Goal: Information Seeking & Learning: Learn about a topic

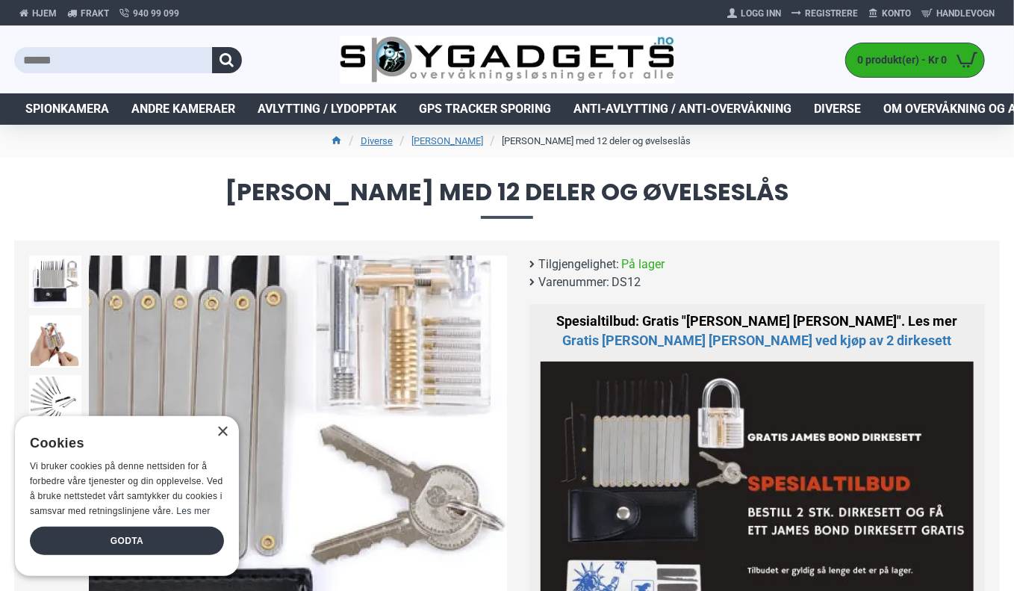
click at [492, 459] on div "Next slide" at bounding box center [494, 465] width 26 height 26
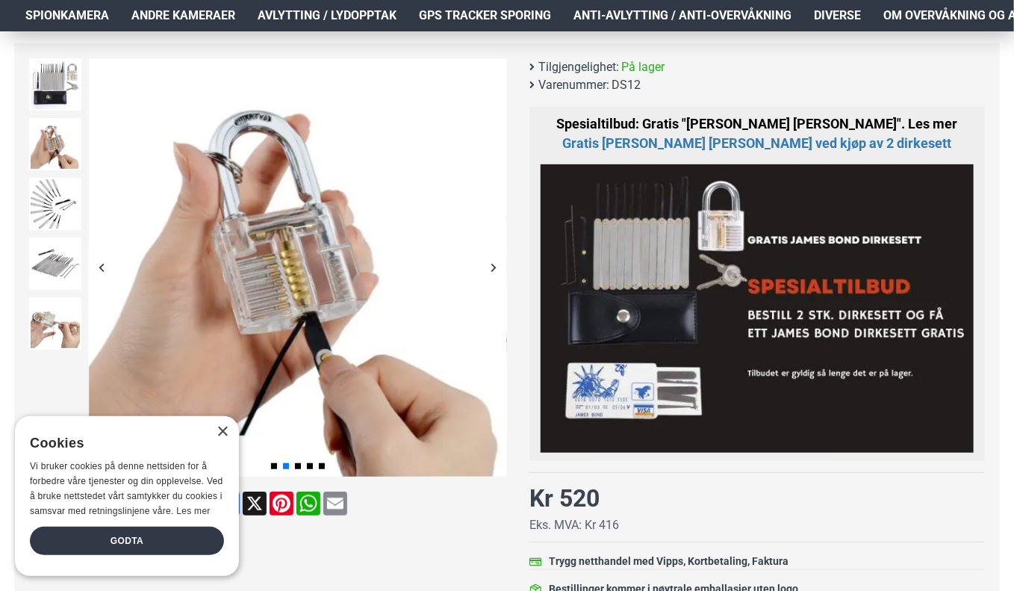
scroll to position [224, 0]
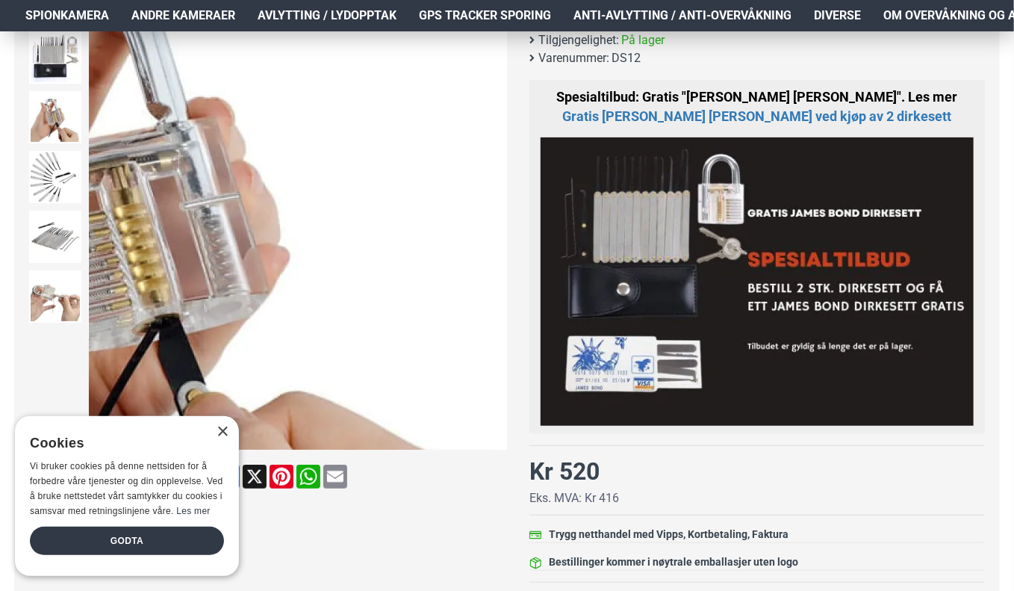
click at [493, 248] on div "Next slide" at bounding box center [494, 241] width 26 height 26
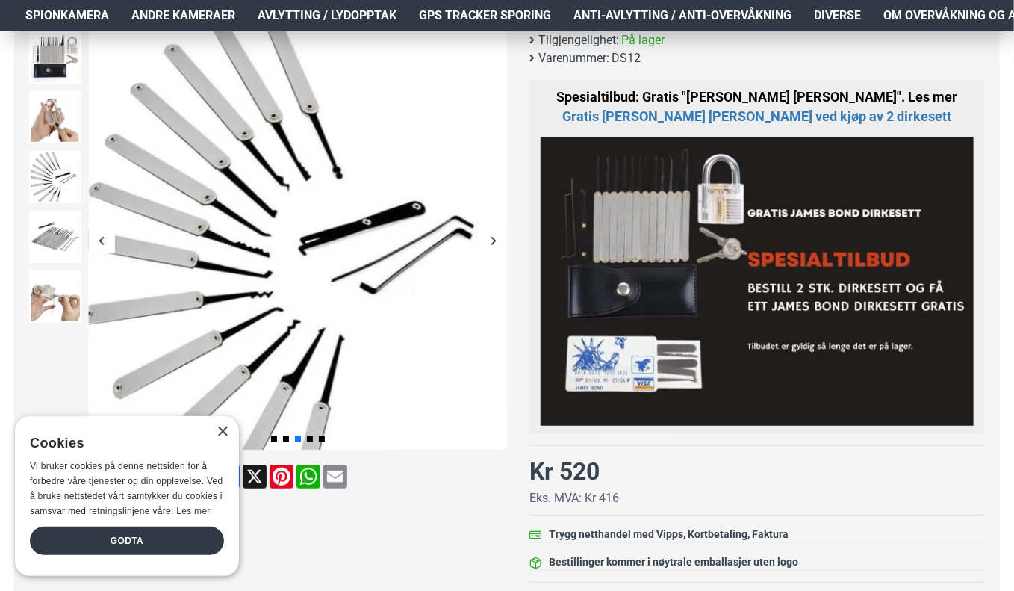
click at [491, 247] on div "Next slide" at bounding box center [494, 241] width 26 height 26
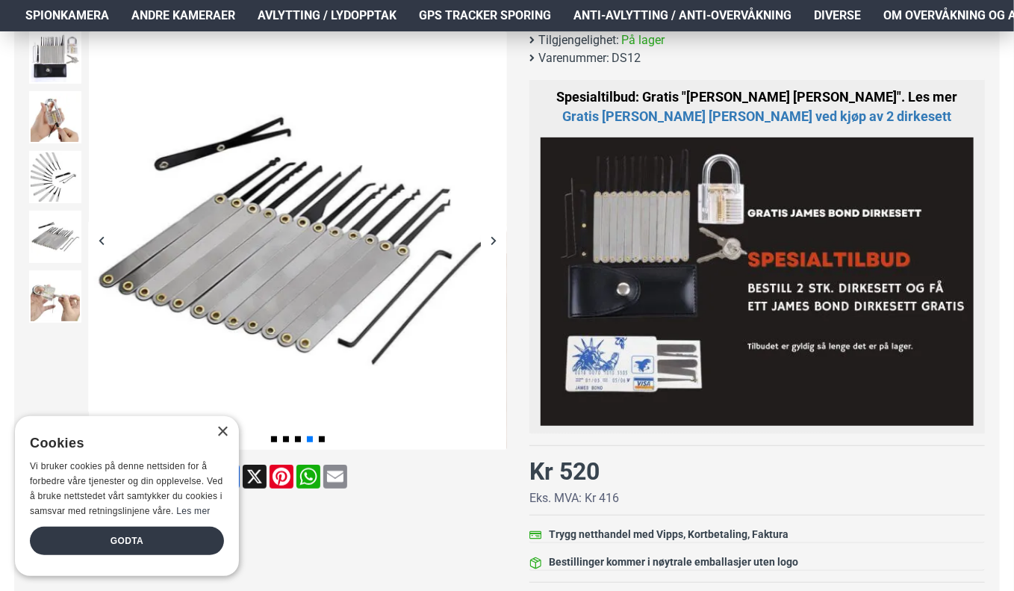
click at [491, 247] on div "Next slide" at bounding box center [494, 241] width 26 height 26
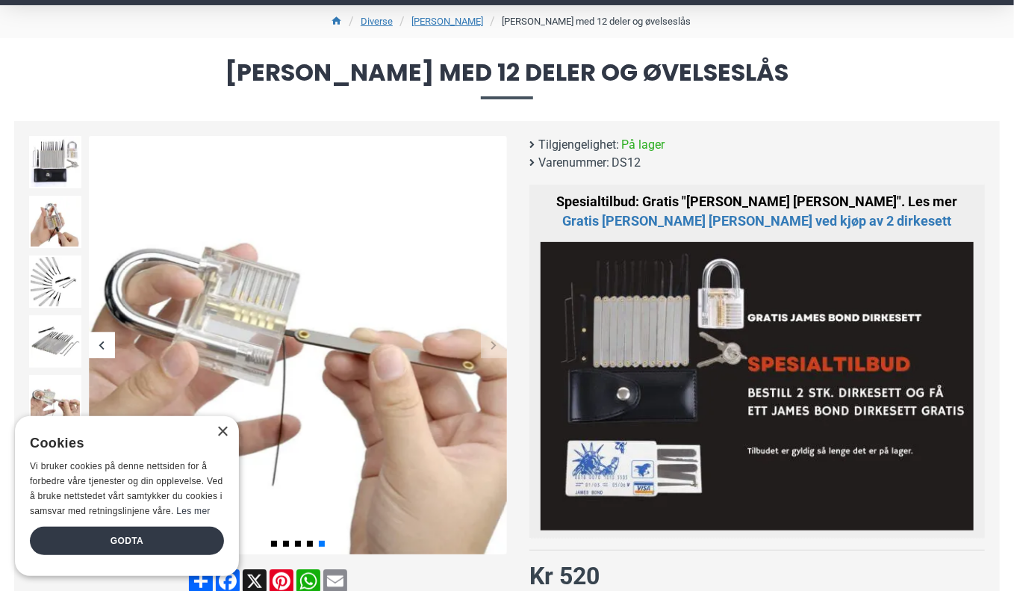
scroll to position [149, 0]
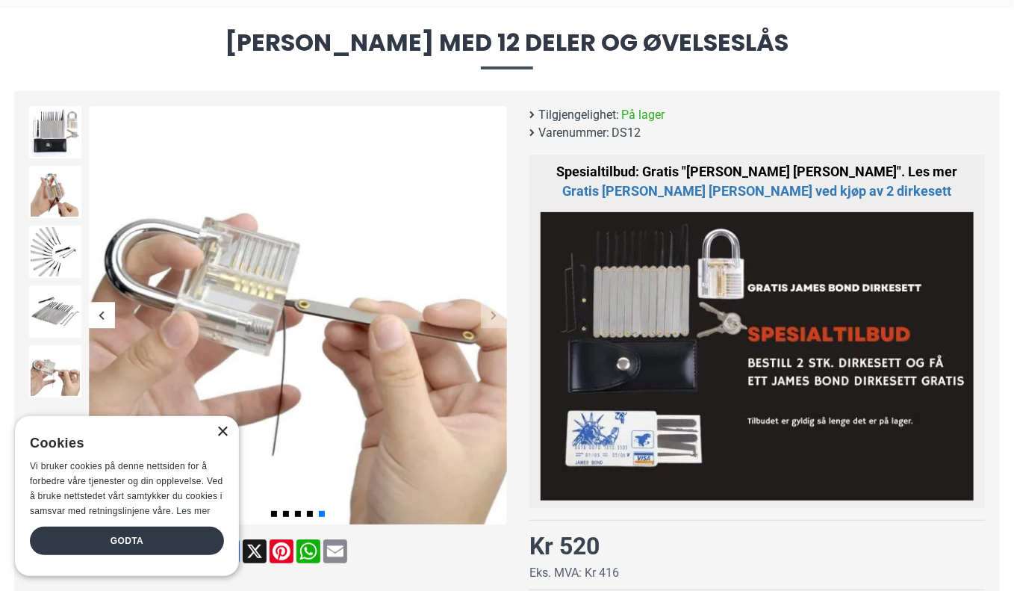
click at [224, 432] on div "×" at bounding box center [222, 431] width 11 height 11
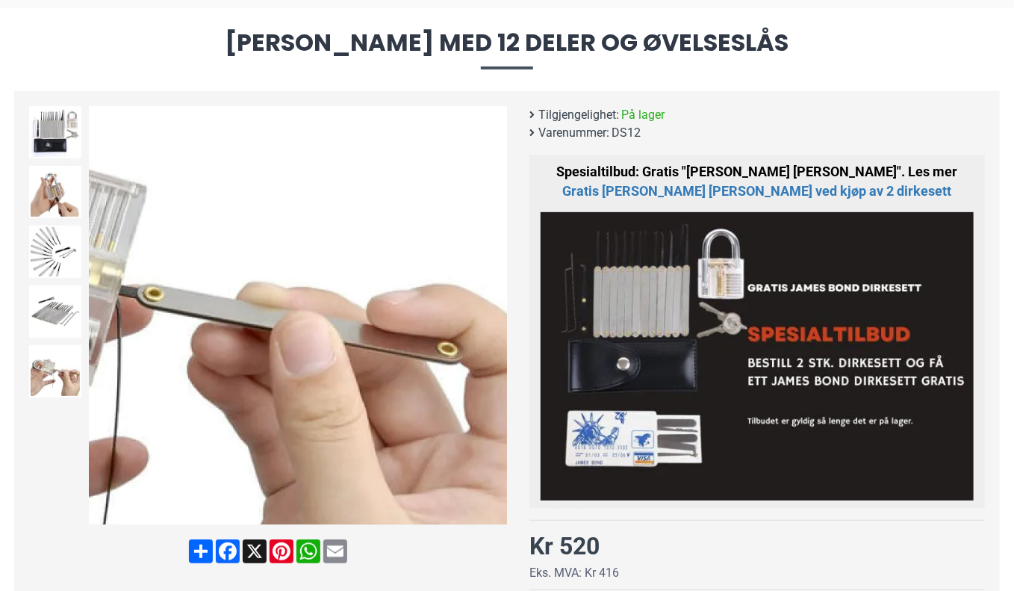
click at [498, 322] on div "Next slide" at bounding box center [494, 315] width 26 height 26
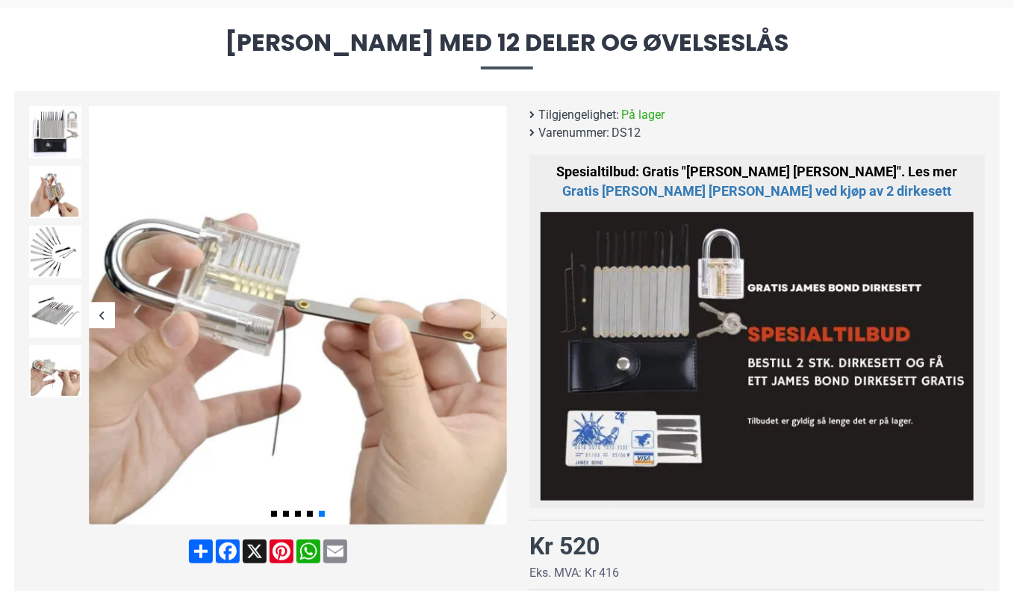
click at [495, 316] on div "Next slide" at bounding box center [494, 315] width 26 height 26
click at [491, 314] on div "Next slide" at bounding box center [494, 315] width 26 height 26
click at [99, 315] on div "Previous slide" at bounding box center [102, 315] width 26 height 26
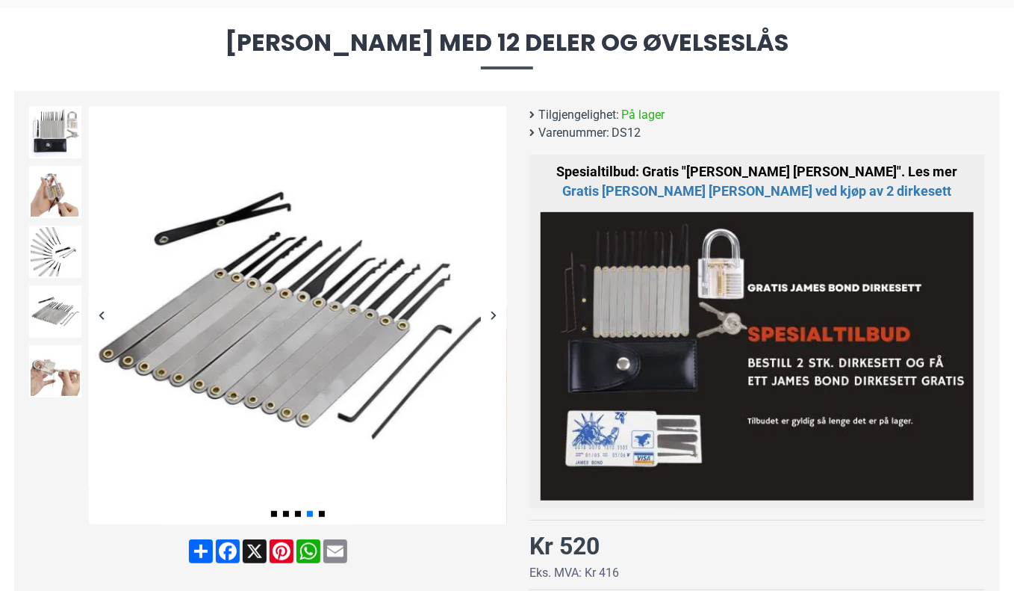
click at [99, 314] on div "Previous slide" at bounding box center [102, 315] width 26 height 26
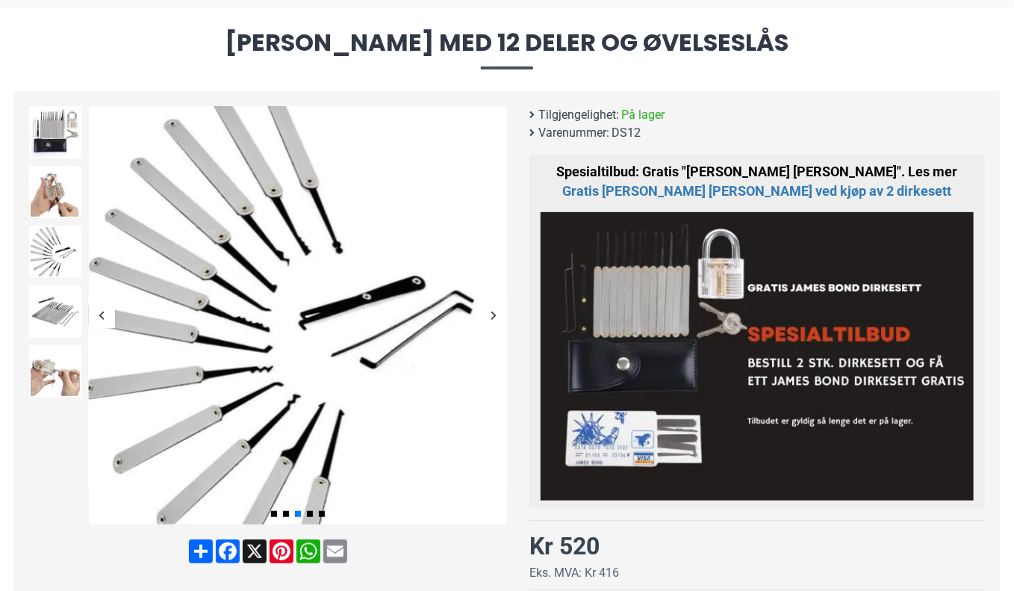
click at [99, 314] on div "Previous slide" at bounding box center [102, 315] width 26 height 26
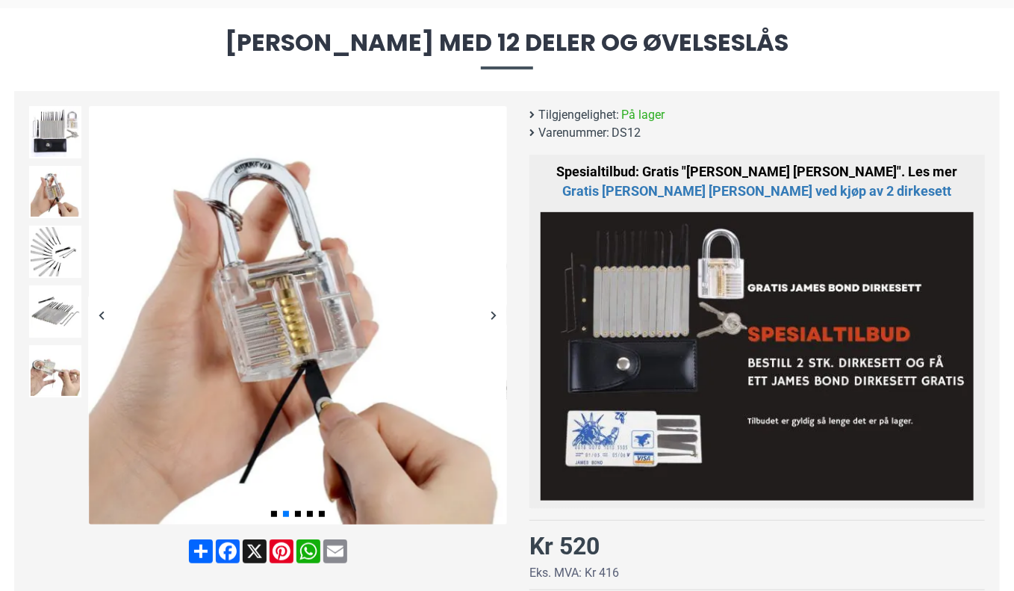
click at [99, 314] on div "Previous slide" at bounding box center [102, 315] width 26 height 26
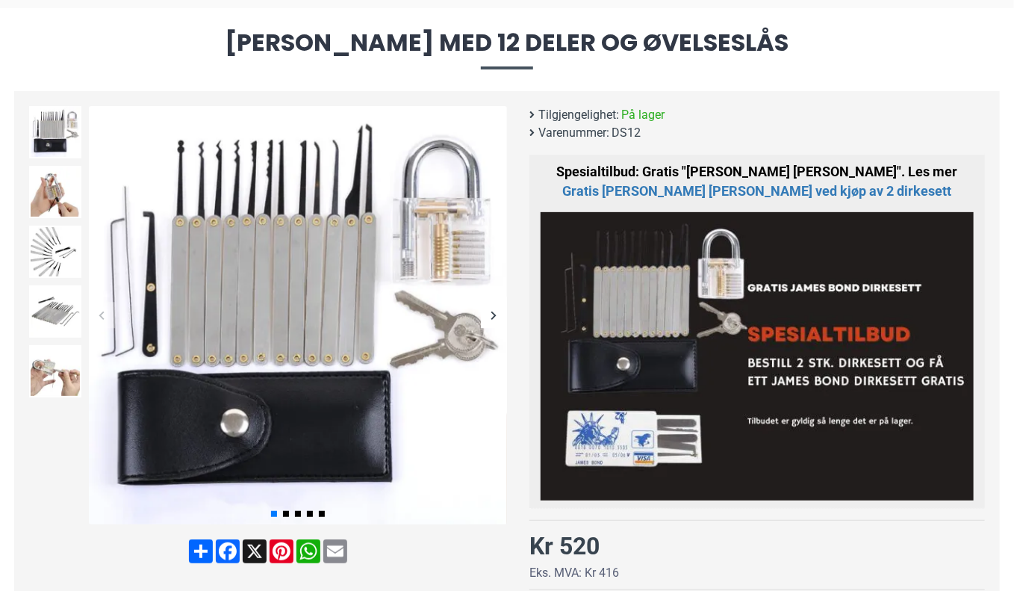
click at [99, 314] on div "Previous slide" at bounding box center [102, 315] width 26 height 26
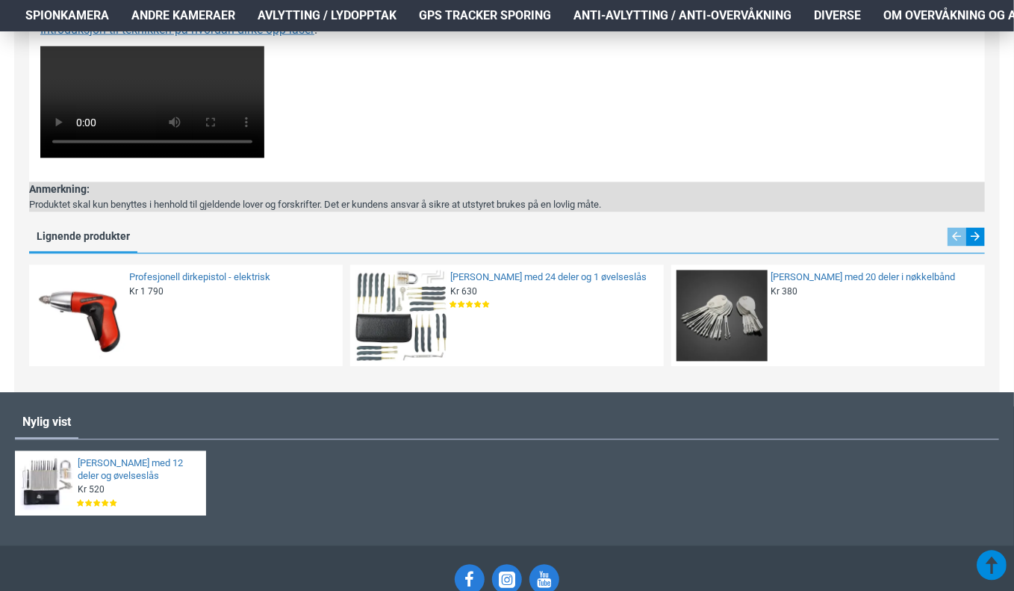
scroll to position [1344, 0]
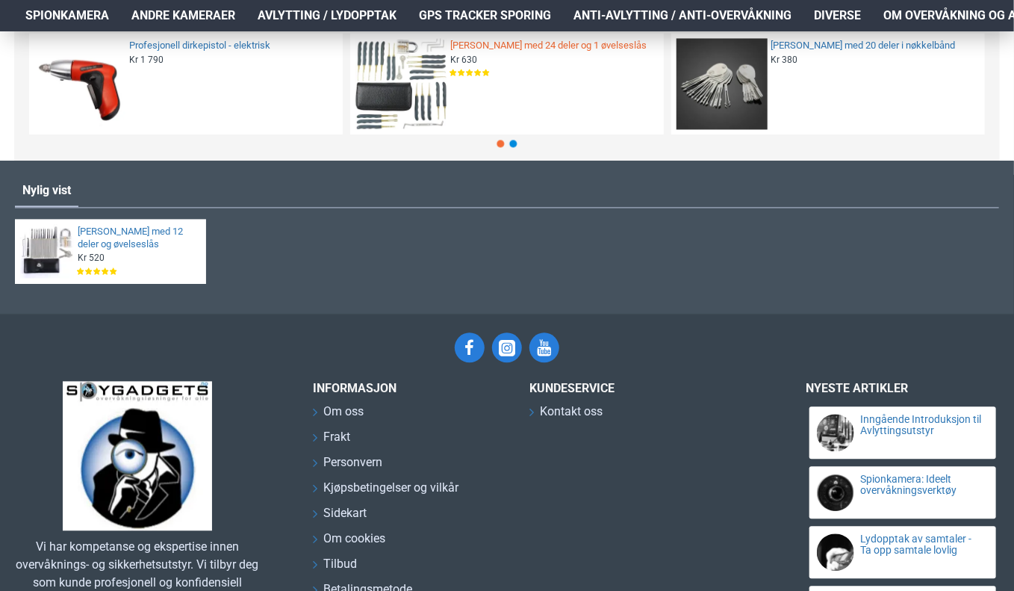
click at [514, 52] on link "[PERSON_NAME] med 24 deler og 1 øvelseslås" at bounding box center [552, 46] width 205 height 13
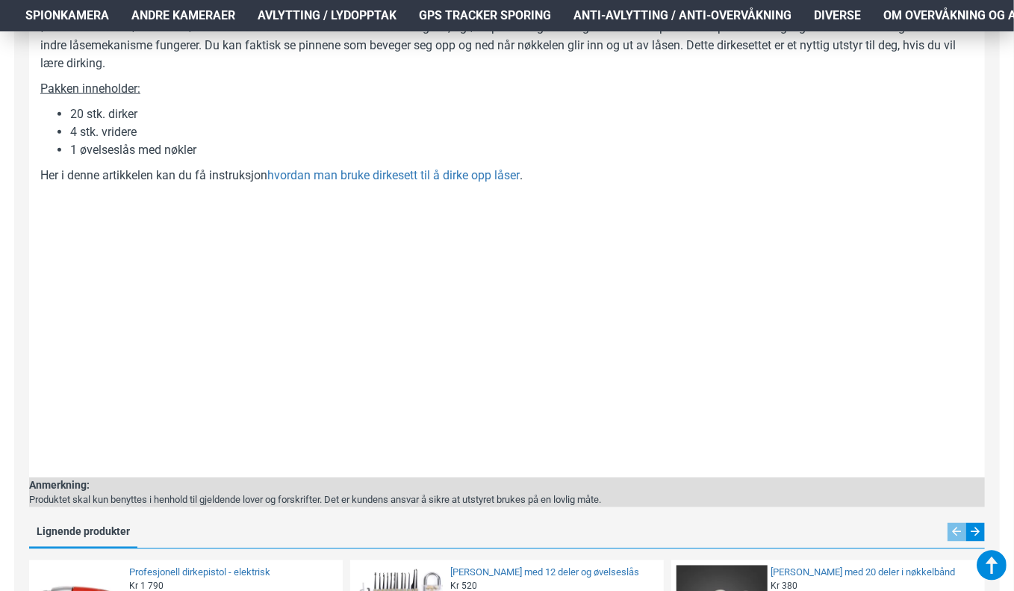
scroll to position [896, 0]
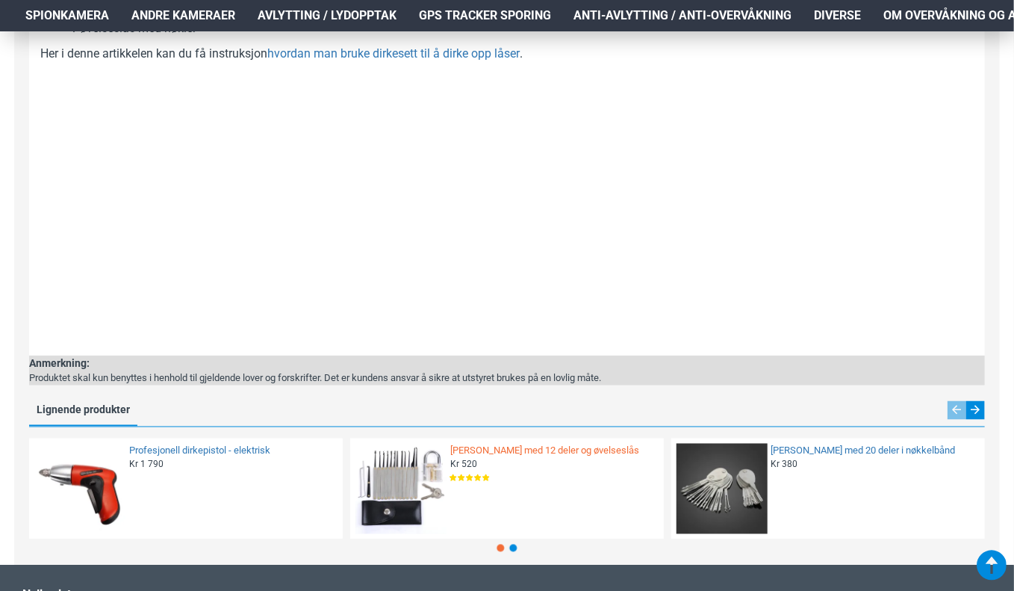
click at [561, 450] on link "[PERSON_NAME] med 12 deler og øvelseslås" at bounding box center [552, 451] width 205 height 13
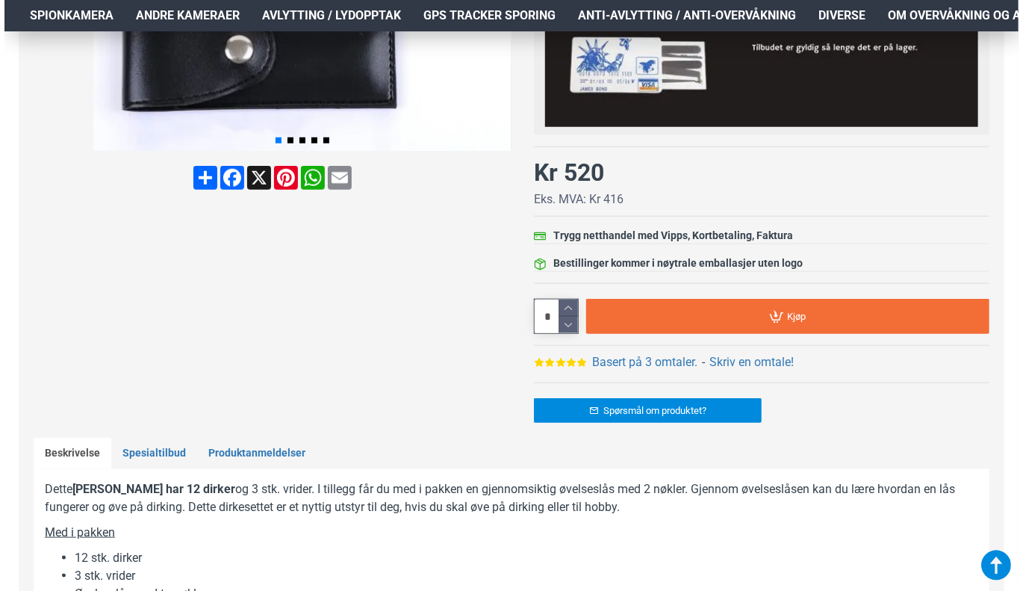
scroll to position [149, 0]
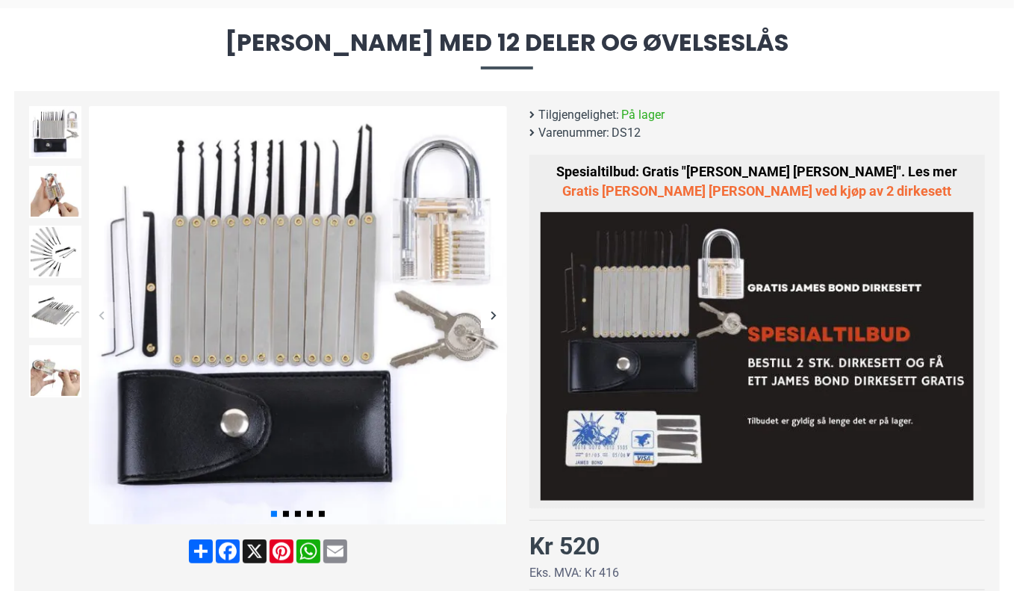
click at [719, 193] on link "Gratis [PERSON_NAME] [PERSON_NAME] ved kjøp av 2 dirkesett" at bounding box center [757, 190] width 389 height 19
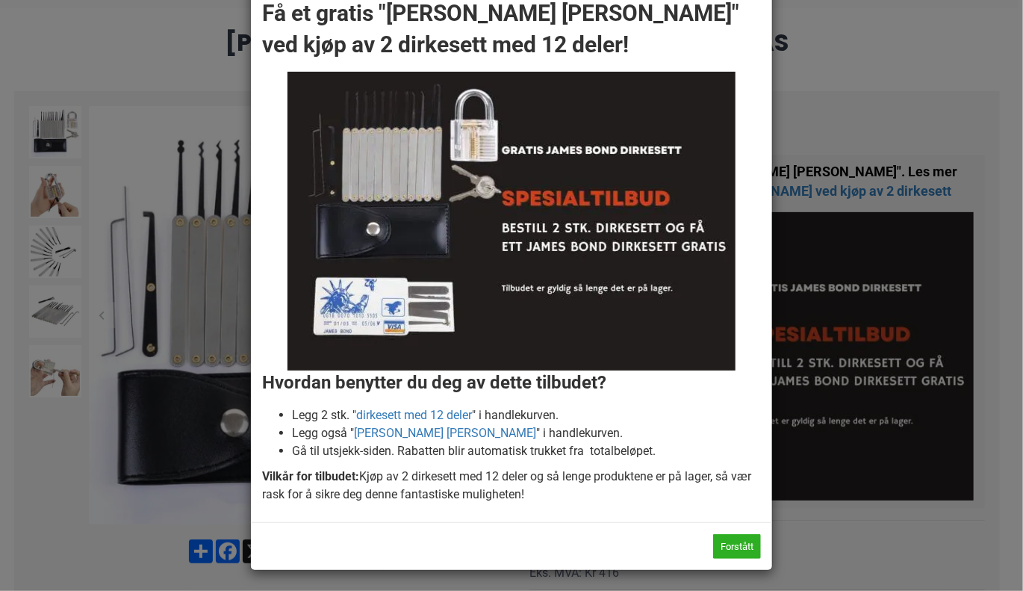
scroll to position [81, 0]
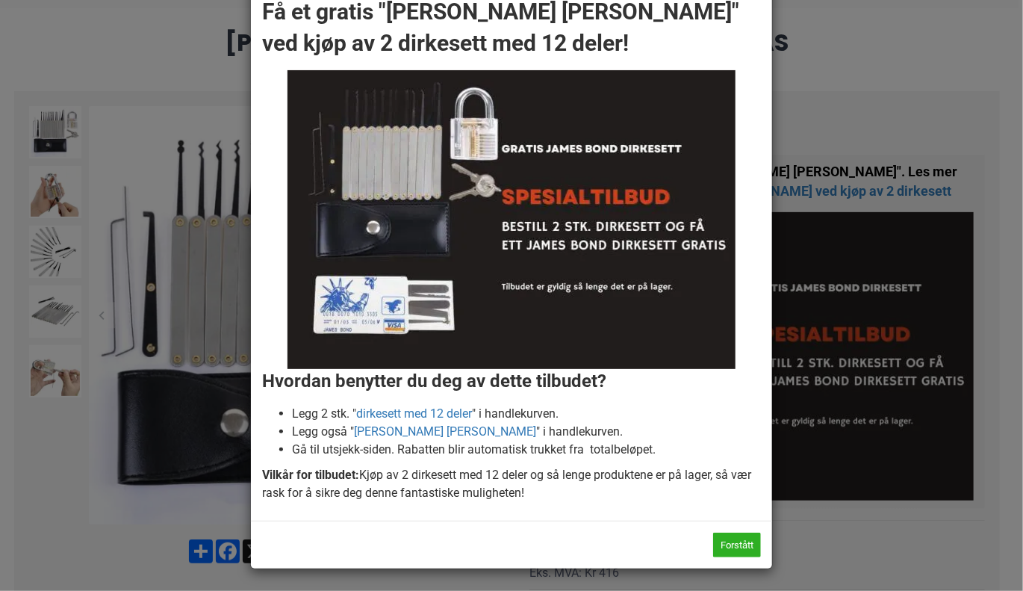
click at [855, 531] on div "× Gratis James Bond Dirkesett ved kjøp av 2 dirkesett Få et gratis "James Bond …" at bounding box center [511, 295] width 1023 height 591
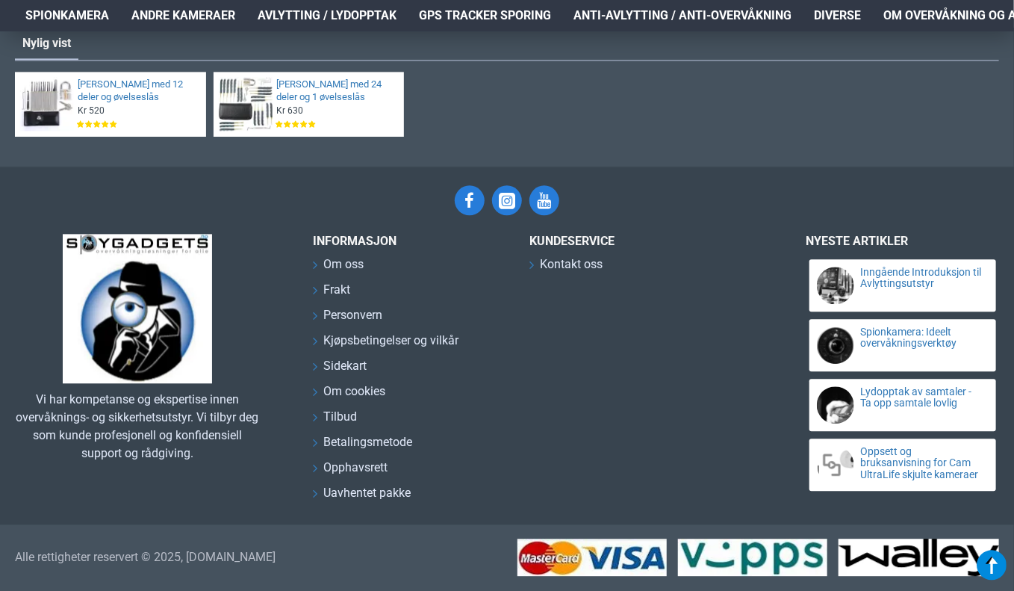
scroll to position [1760, 0]
click at [310, 104] on link "[PERSON_NAME] med 24 deler og 1 øvelseslås" at bounding box center [335, 90] width 119 height 25
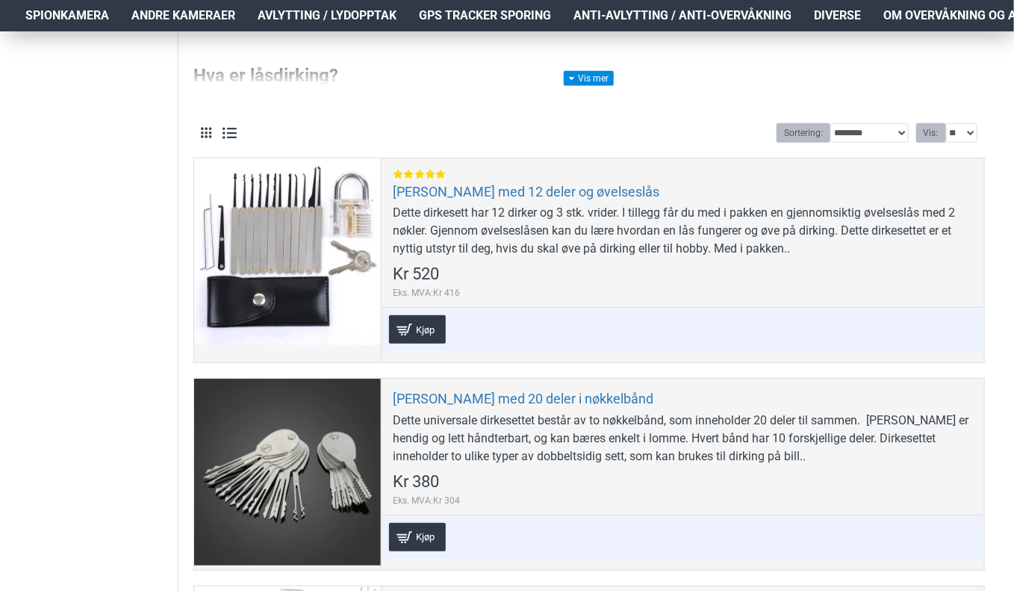
scroll to position [299, 0]
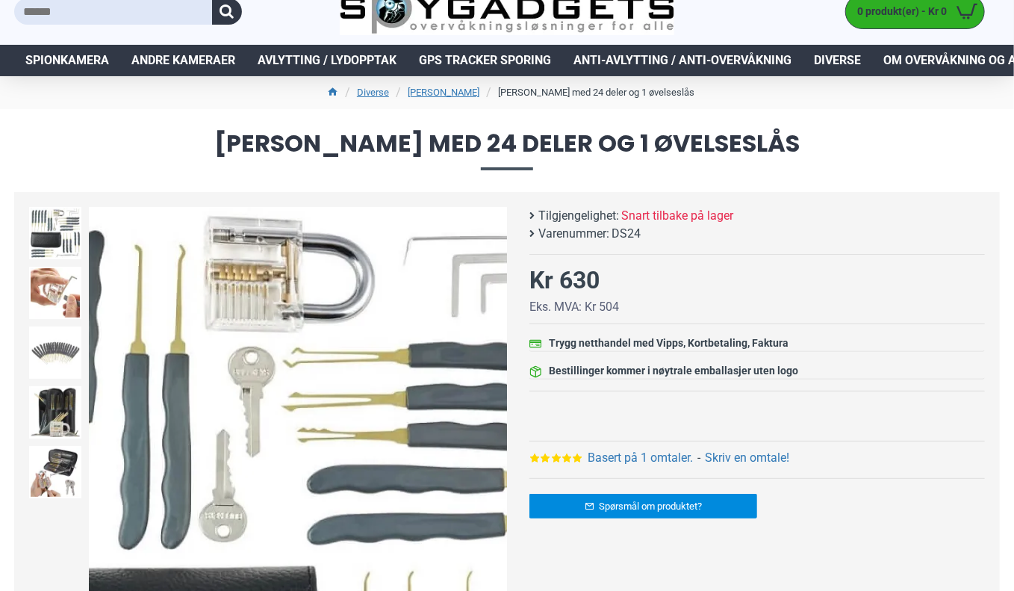
scroll to position [75, 0]
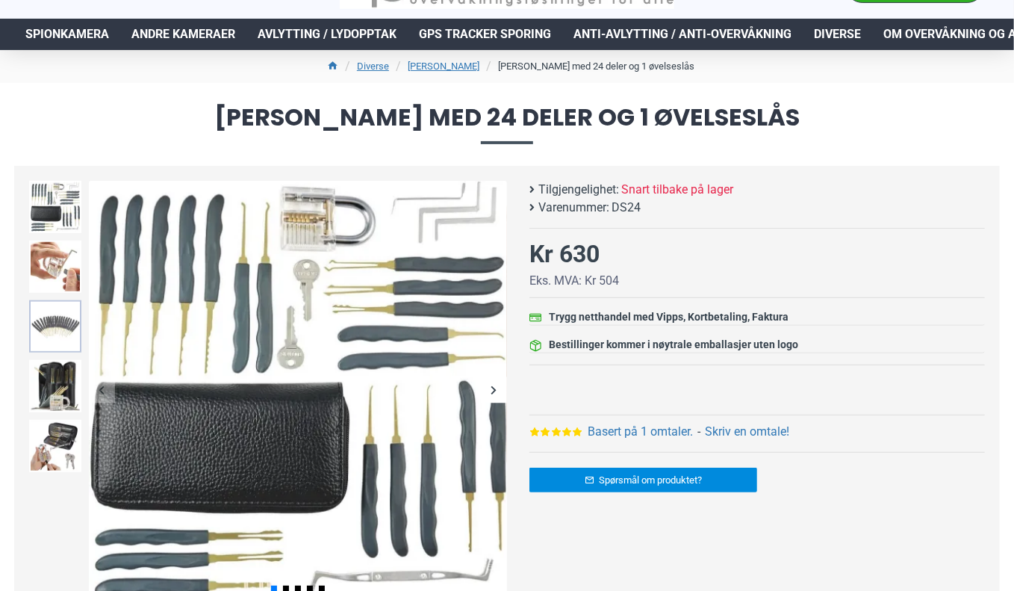
click at [54, 318] on img at bounding box center [55, 326] width 52 height 52
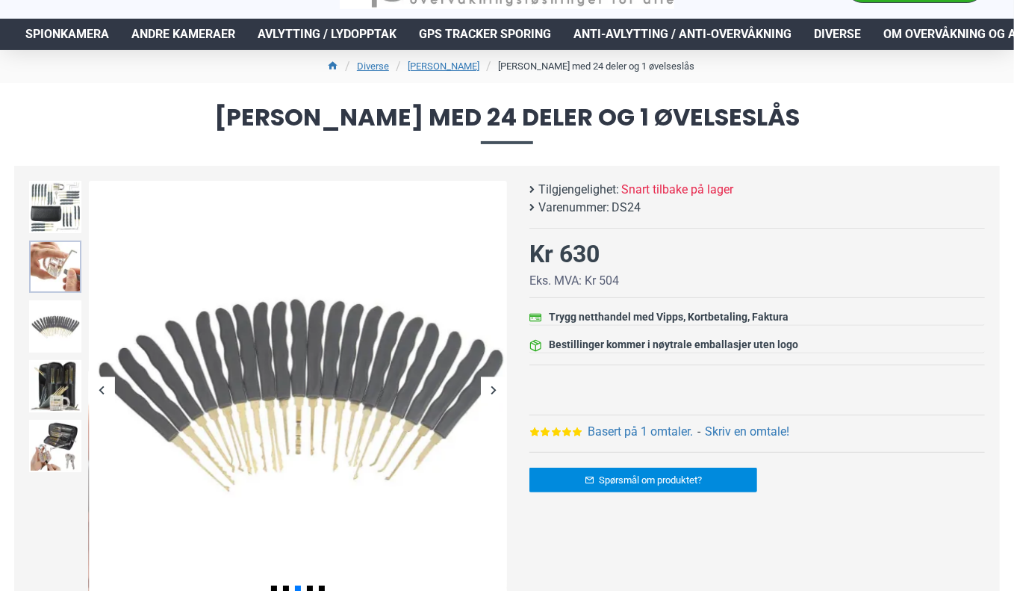
click at [63, 246] on img at bounding box center [55, 266] width 52 height 52
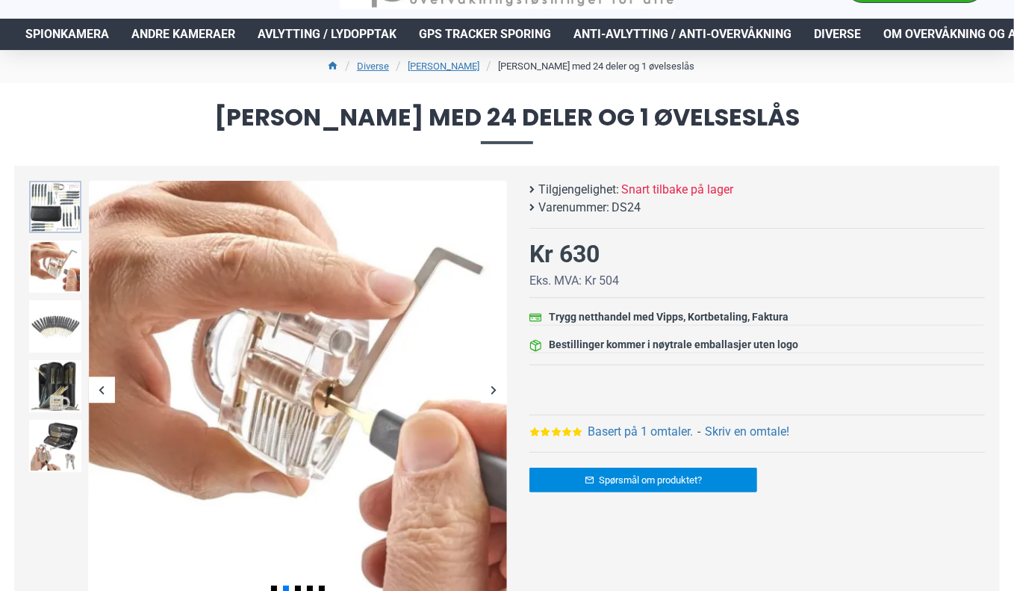
click at [60, 215] on img at bounding box center [55, 207] width 52 height 52
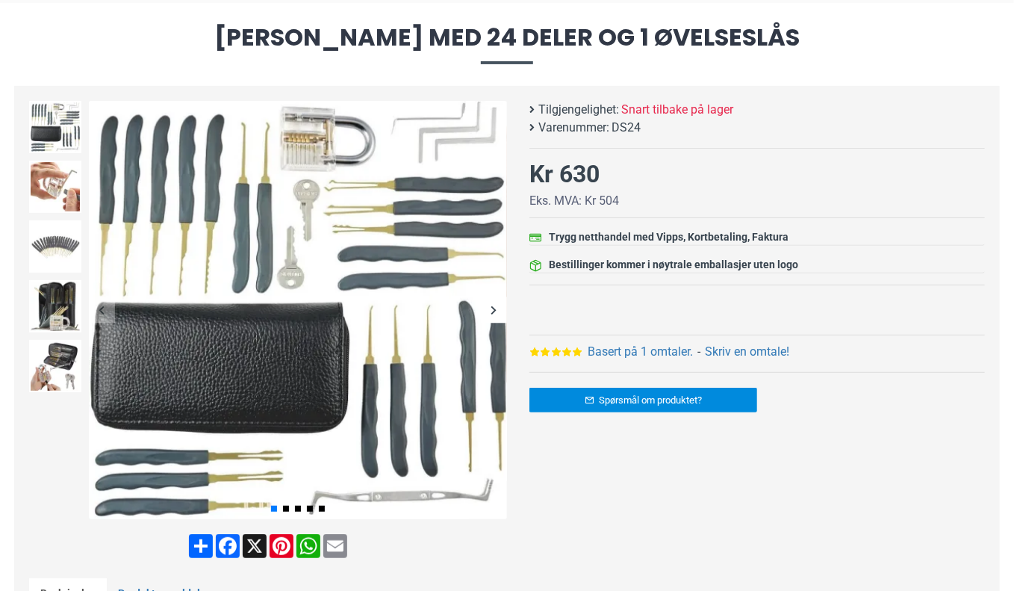
scroll to position [149, 0]
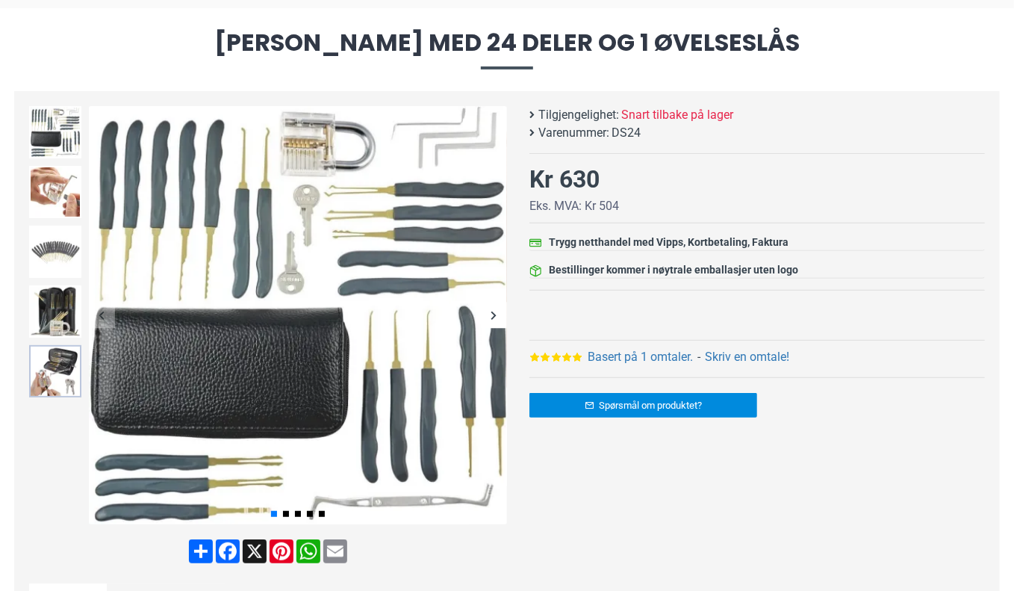
click at [45, 353] on img at bounding box center [55, 371] width 52 height 52
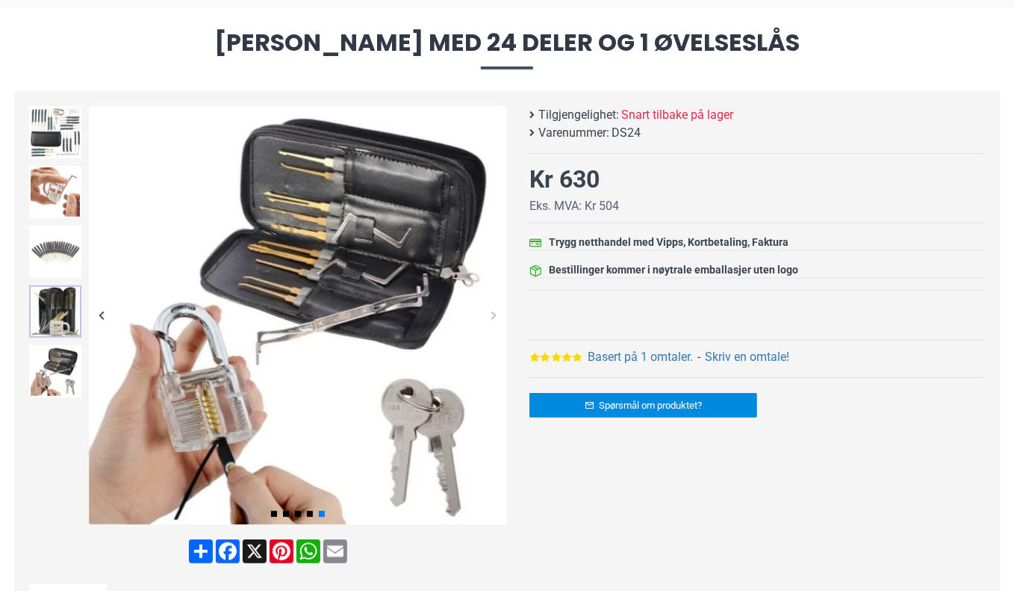
click at [46, 307] on img at bounding box center [55, 311] width 52 height 52
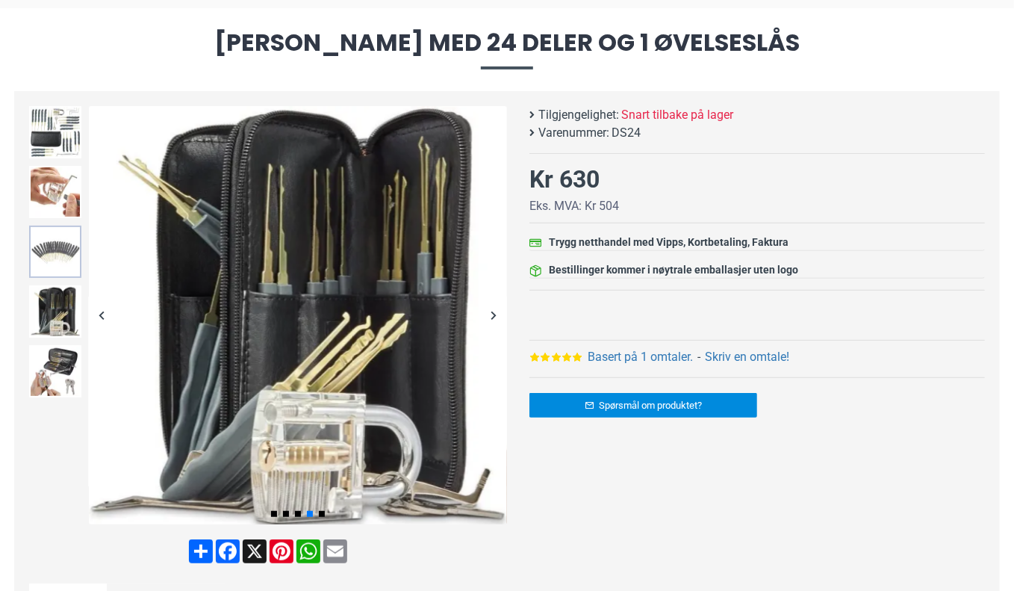
click at [52, 246] on img at bounding box center [55, 251] width 52 height 52
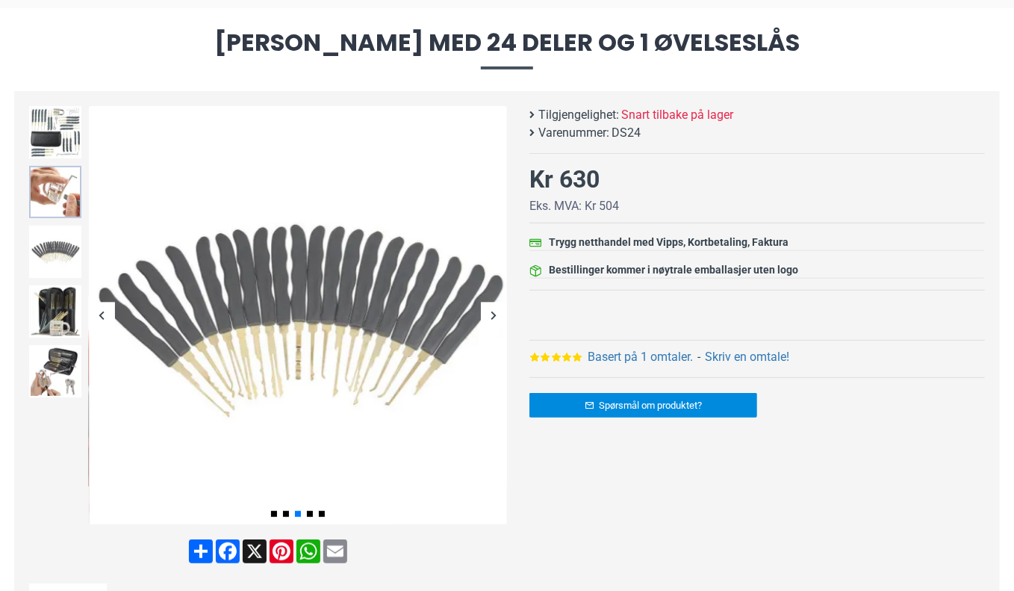
click at [62, 184] on img at bounding box center [55, 192] width 52 height 52
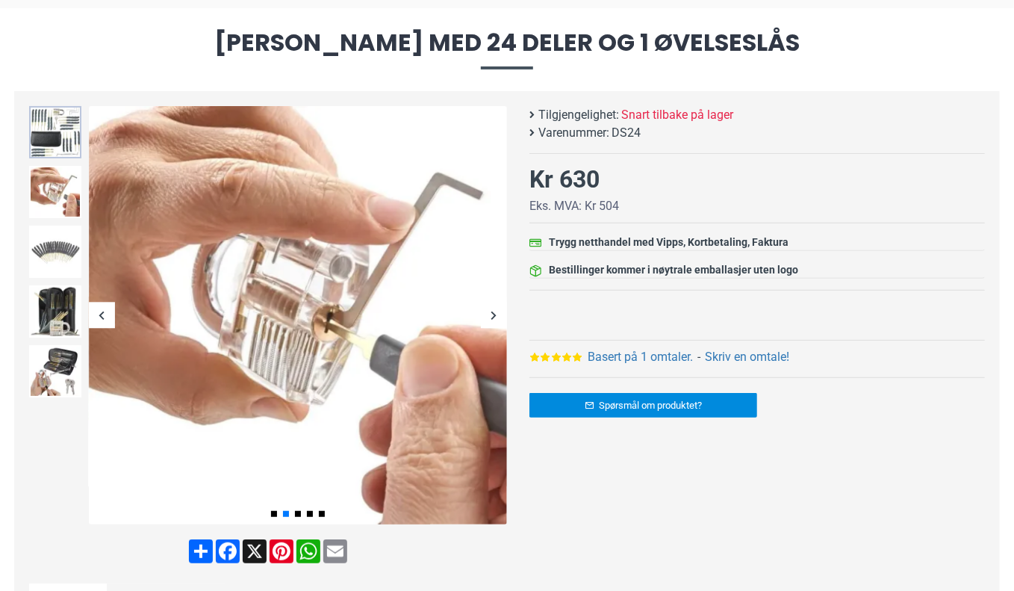
click at [60, 137] on img at bounding box center [55, 132] width 52 height 52
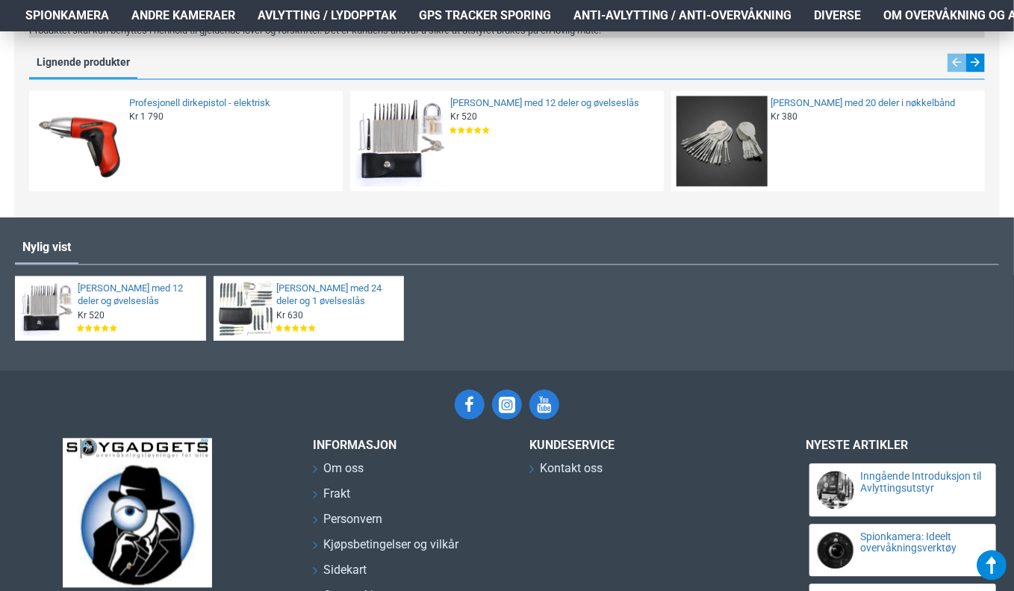
scroll to position [1427, 0]
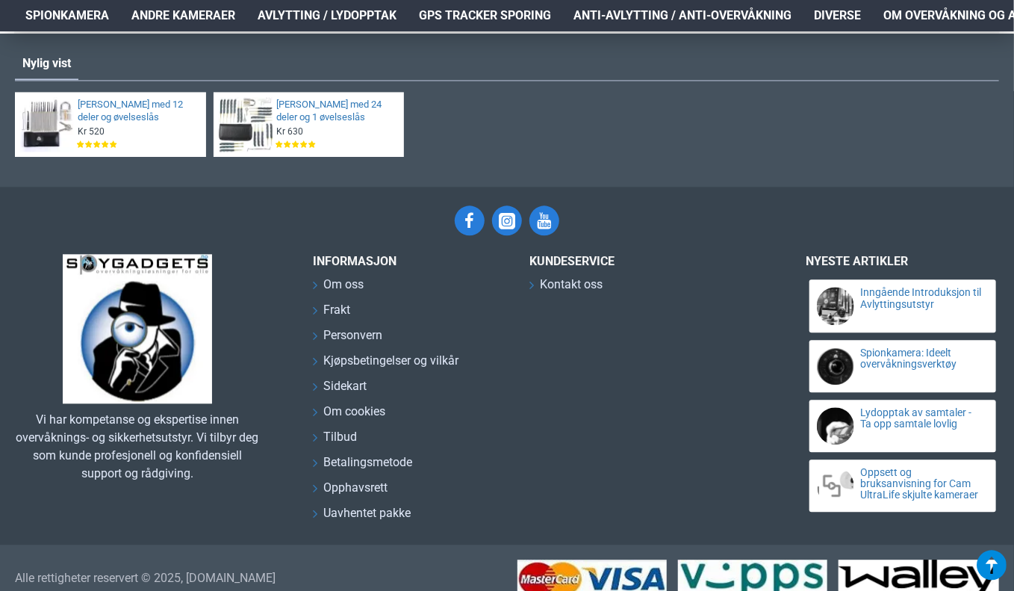
click at [48, 113] on img at bounding box center [47, 124] width 54 height 54
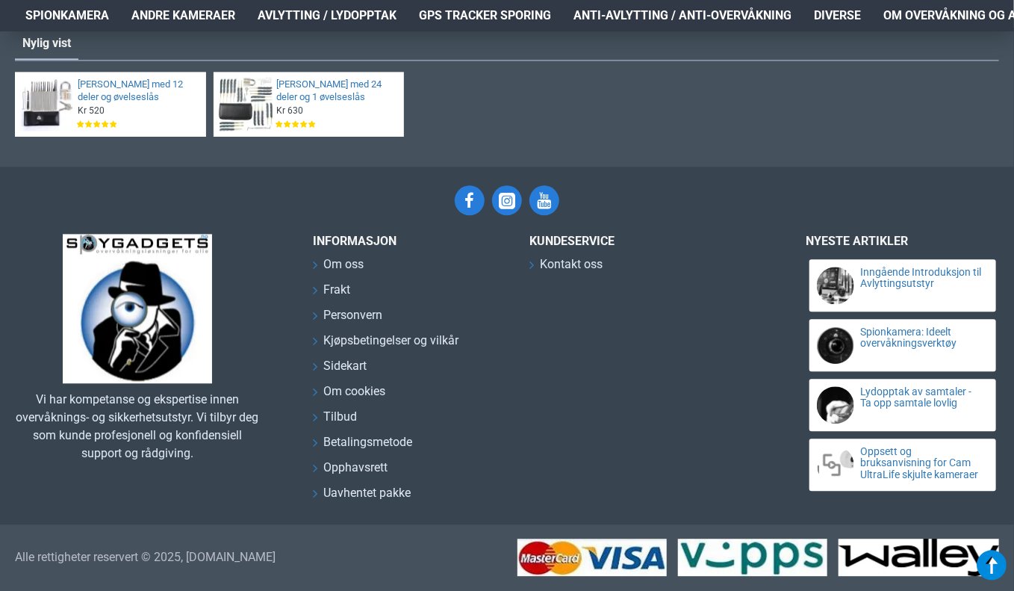
scroll to position [1760, 0]
